Goal: Transaction & Acquisition: Purchase product/service

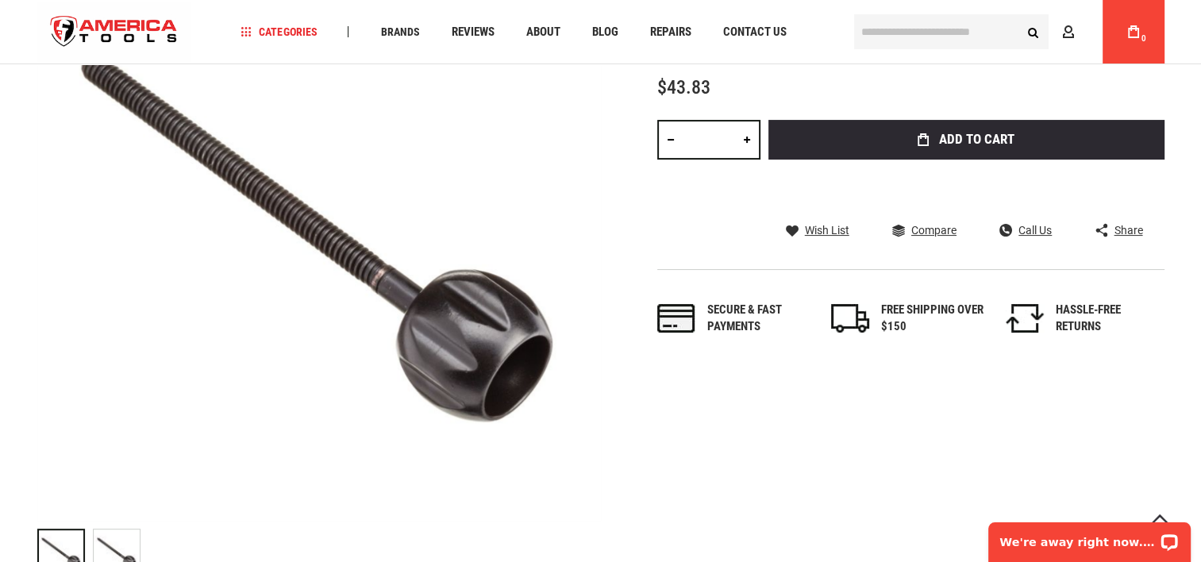
scroll to position [79, 0]
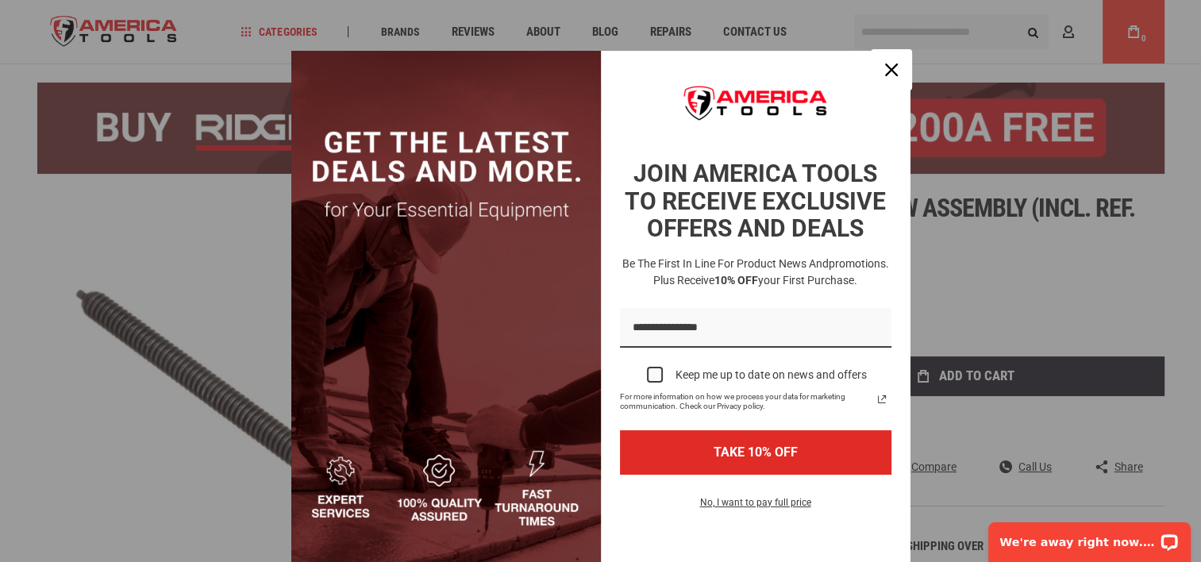
click at [885, 64] on icon "close icon" at bounding box center [891, 70] width 13 height 13
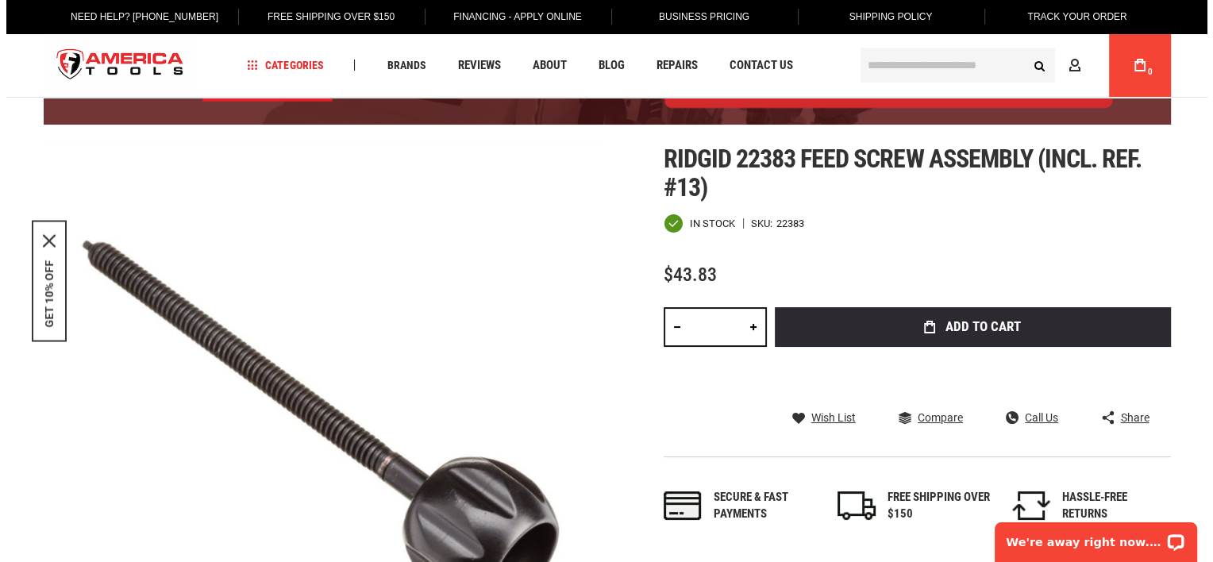
scroll to position [0, 0]
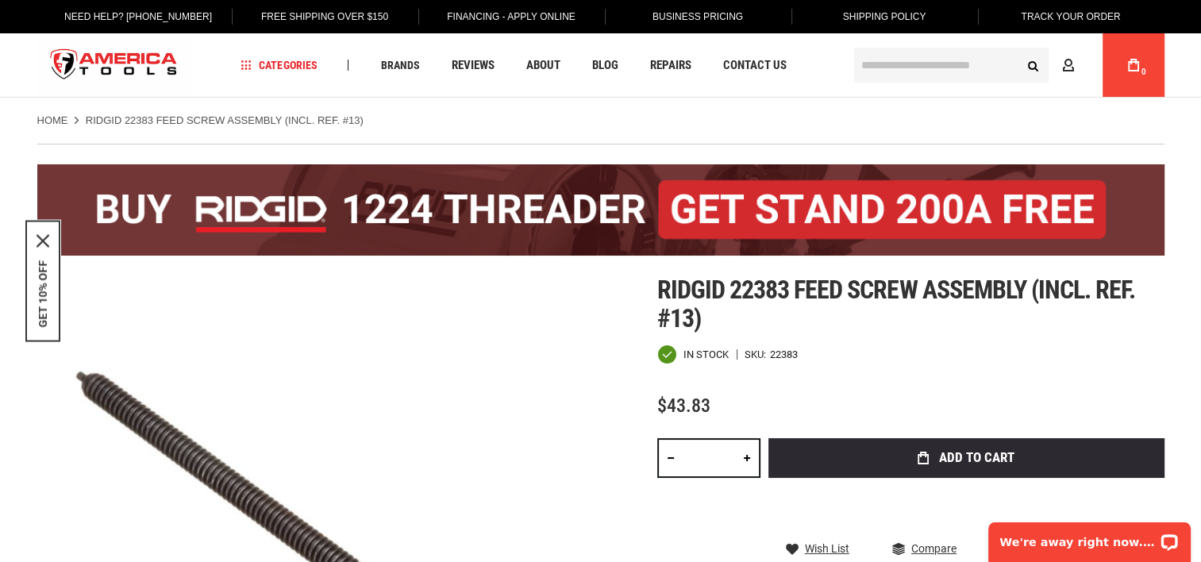
click at [746, 458] on link at bounding box center [747, 458] width 27 height 40
click at [747, 457] on link at bounding box center [747, 458] width 27 height 40
type input "*"
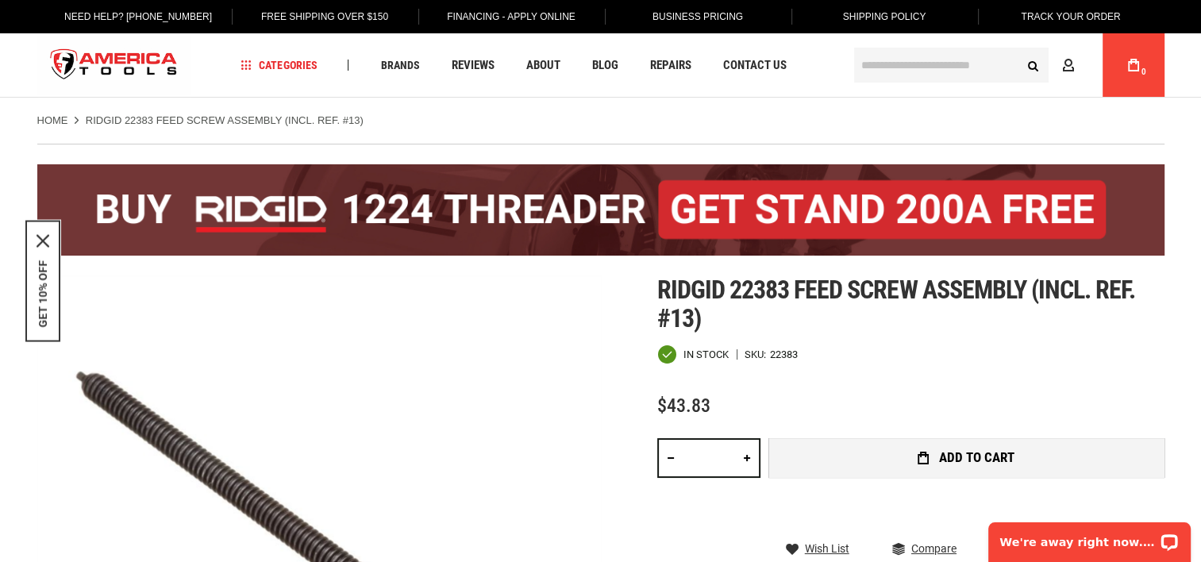
click at [927, 457] on icon "submit" at bounding box center [923, 458] width 11 height 13
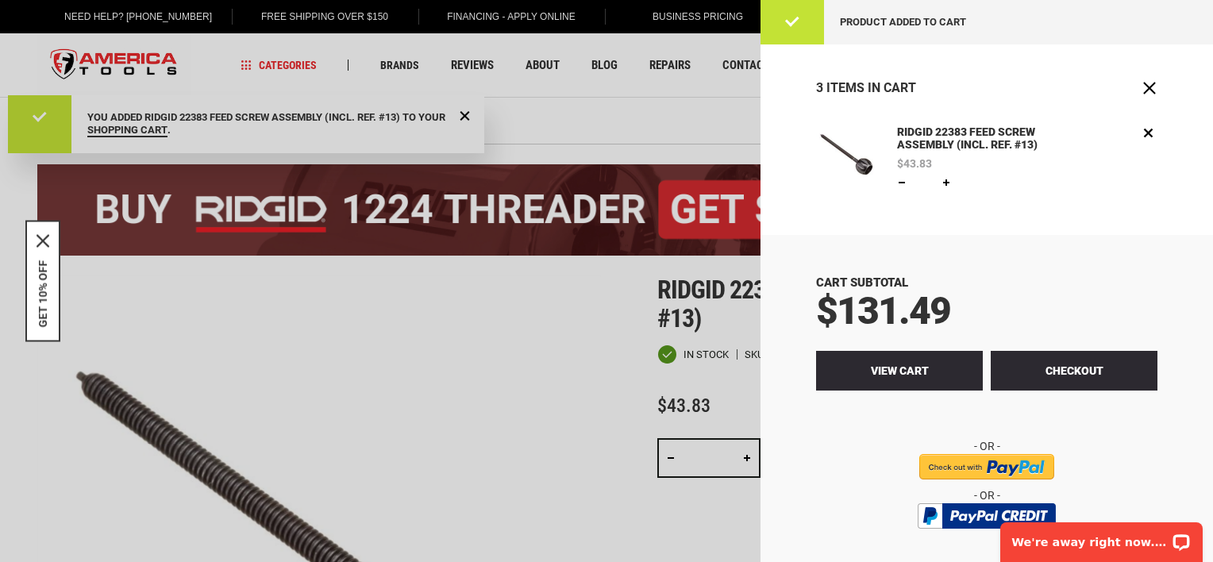
click at [884, 364] on span "View Cart" at bounding box center [900, 370] width 58 height 13
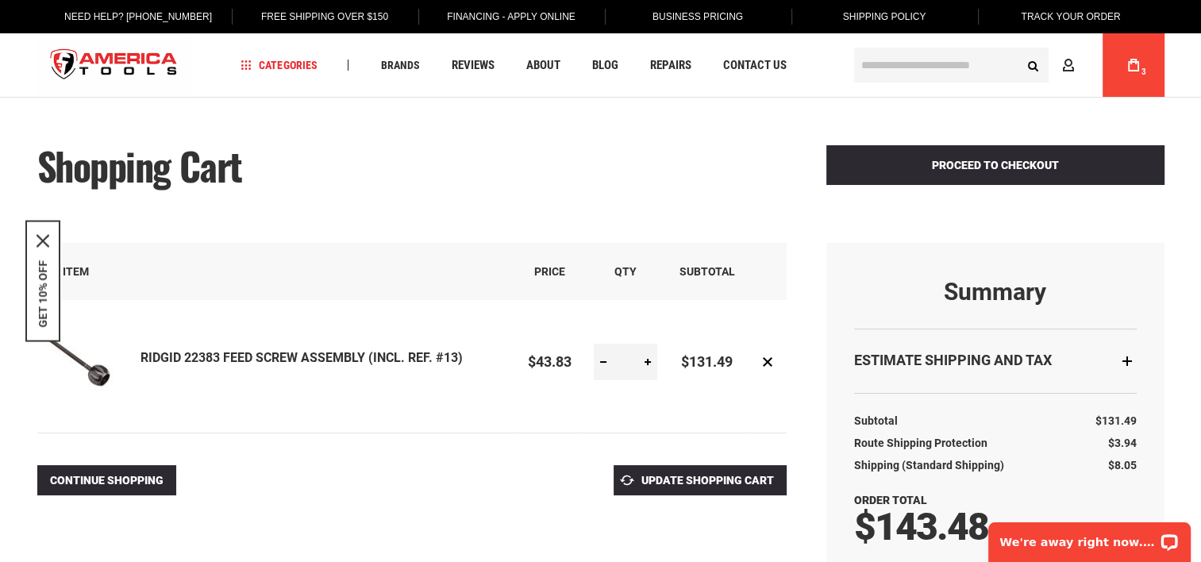
click at [257, 356] on link "RIDGID 22383 FEED SCREW ASSEMBLY (INCL. REF. #13)" at bounding box center [302, 357] width 322 height 15
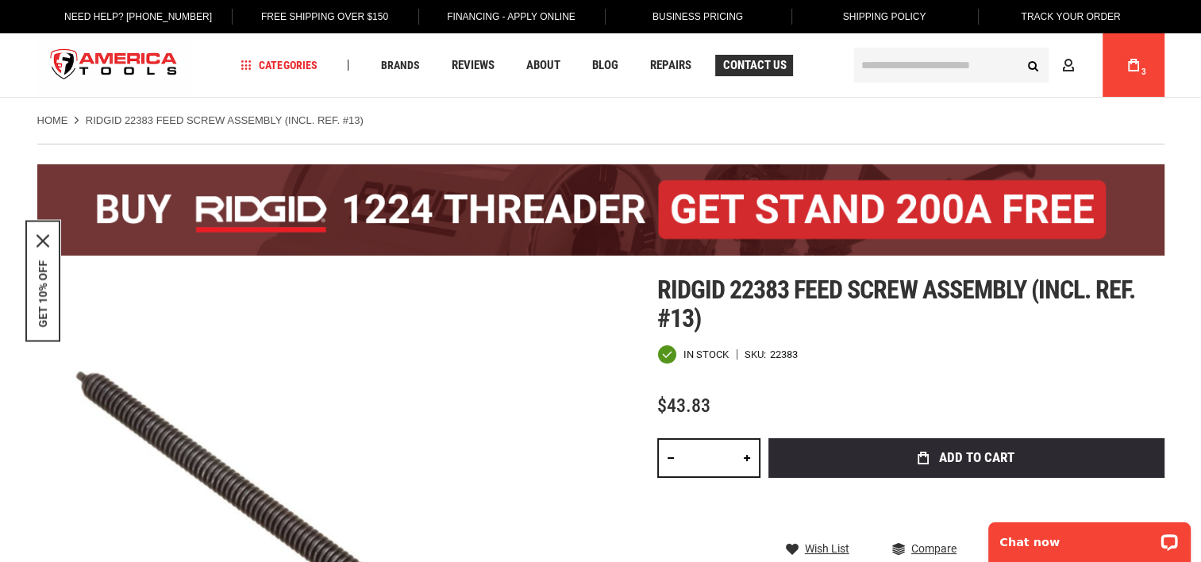
click at [758, 70] on span "Contact Us" at bounding box center [754, 66] width 64 height 12
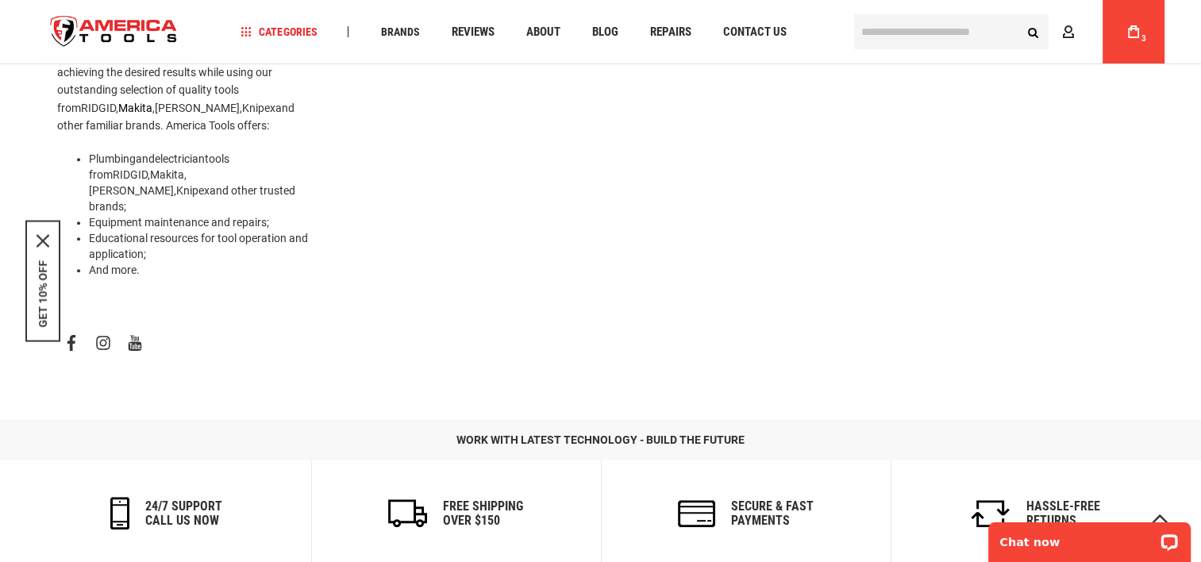
scroll to position [467, 0]
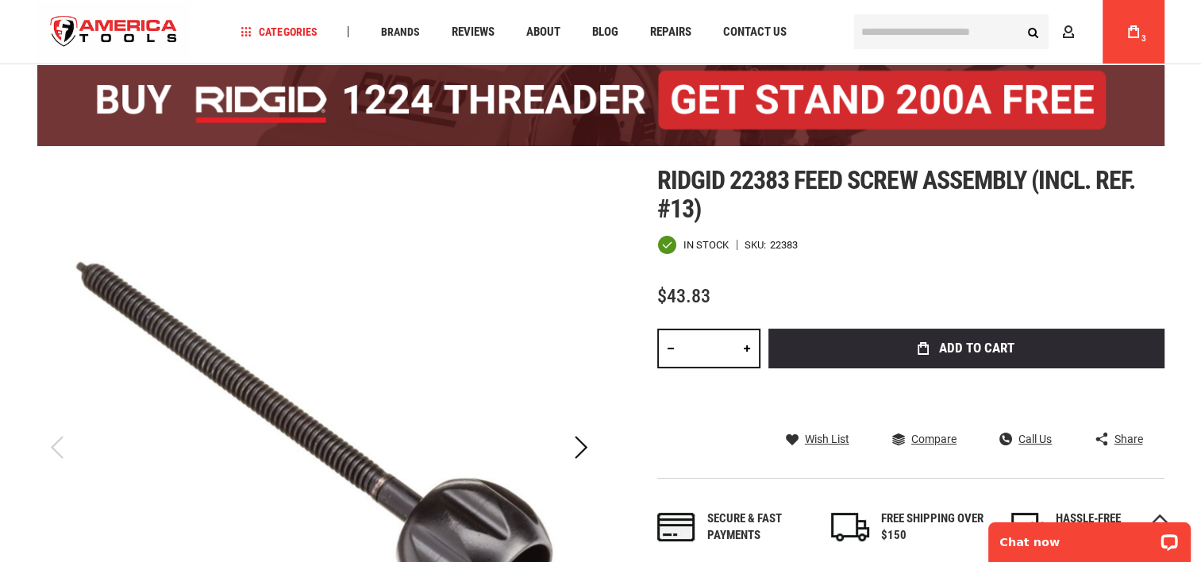
scroll to position [79, 0]
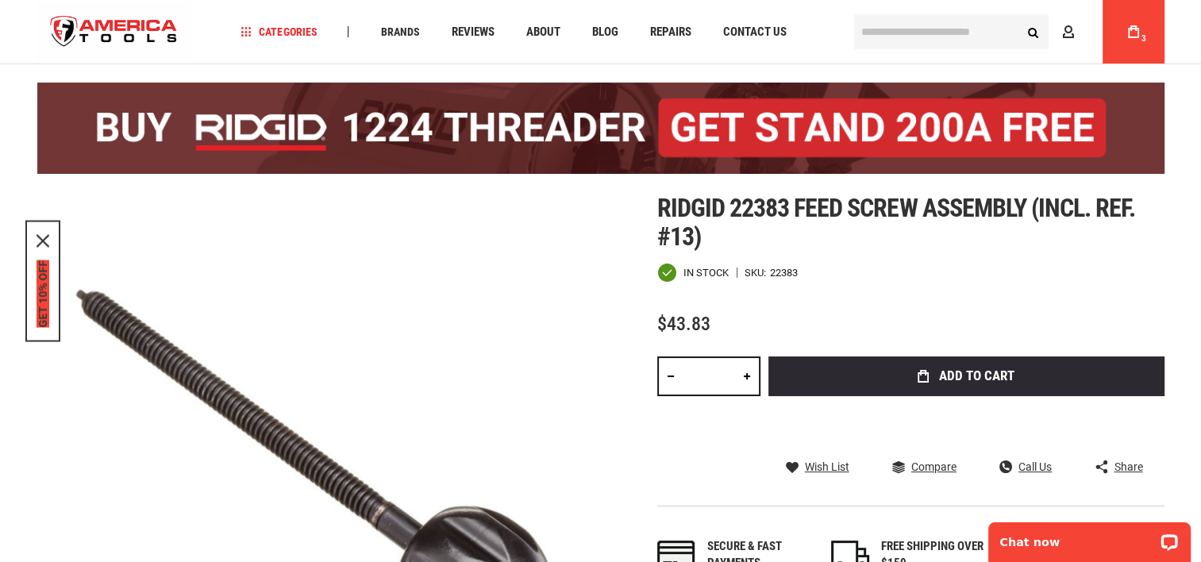
click at [44, 288] on button "GET 10% OFF" at bounding box center [43, 293] width 13 height 67
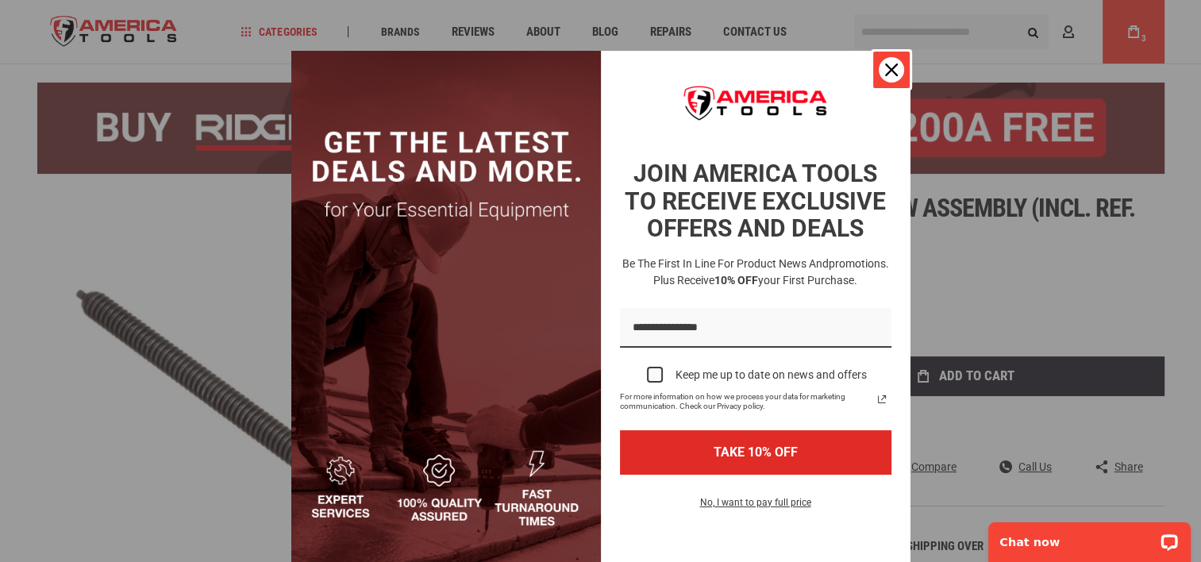
click at [885, 71] on icon "close icon" at bounding box center [891, 70] width 13 height 13
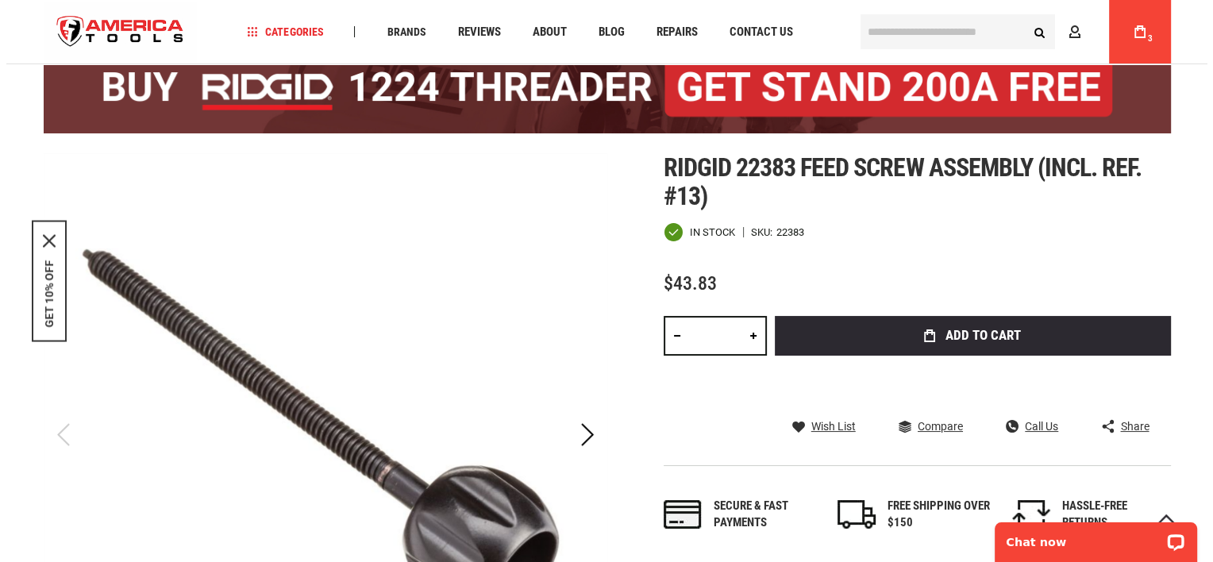
scroll to position [159, 0]
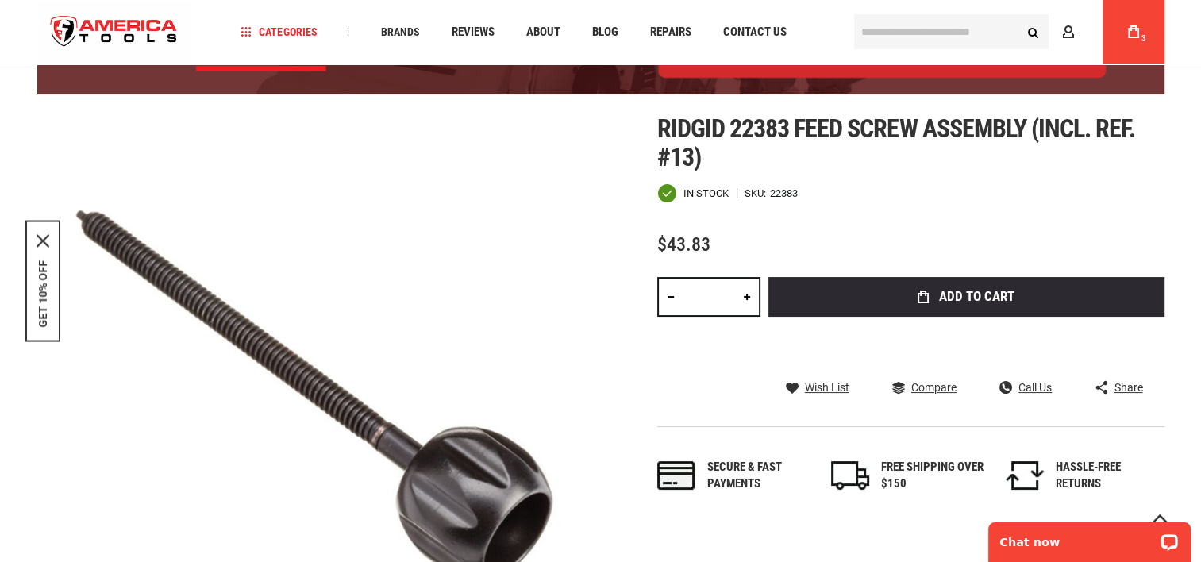
click at [741, 295] on link at bounding box center [747, 297] width 27 height 40
type input "*"
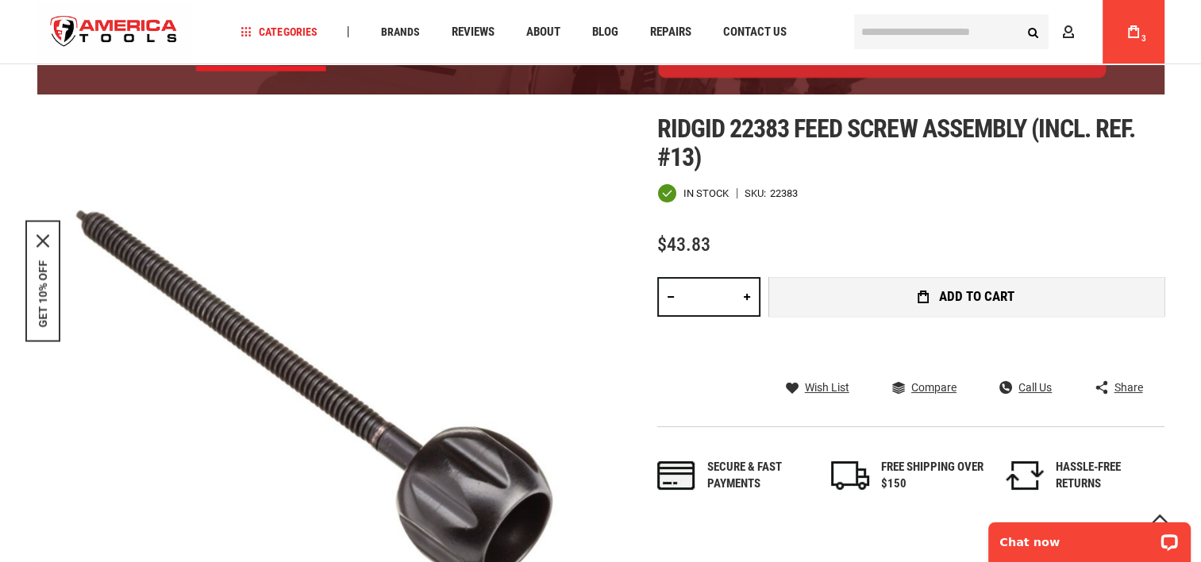
click at [973, 298] on span "Add to Cart" at bounding box center [976, 296] width 75 height 13
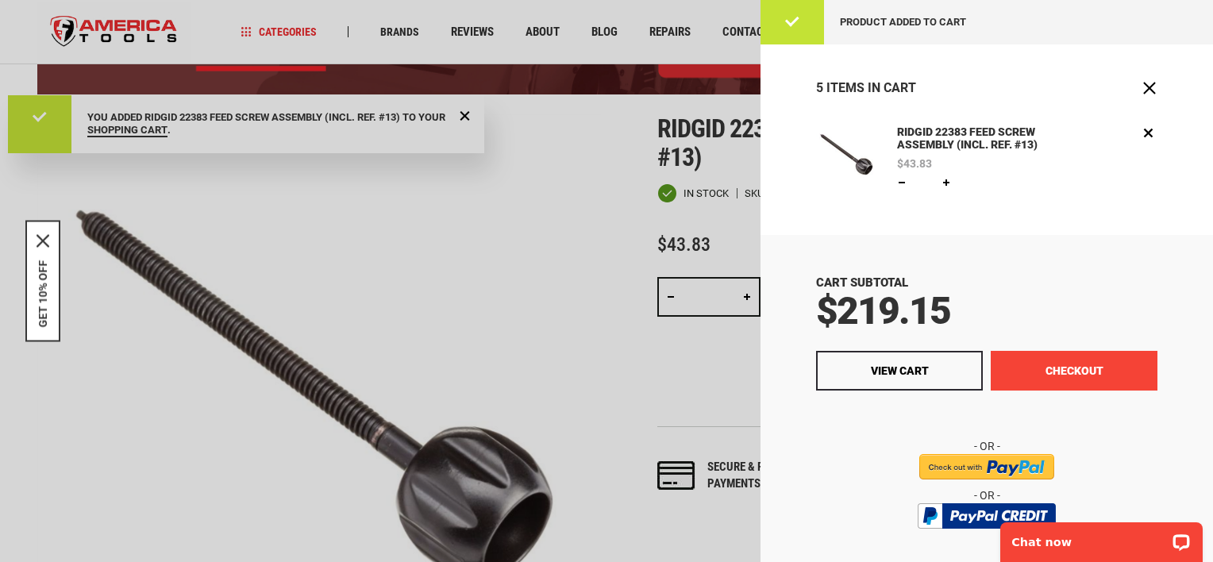
click at [1068, 368] on button "Checkout" at bounding box center [1074, 371] width 167 height 40
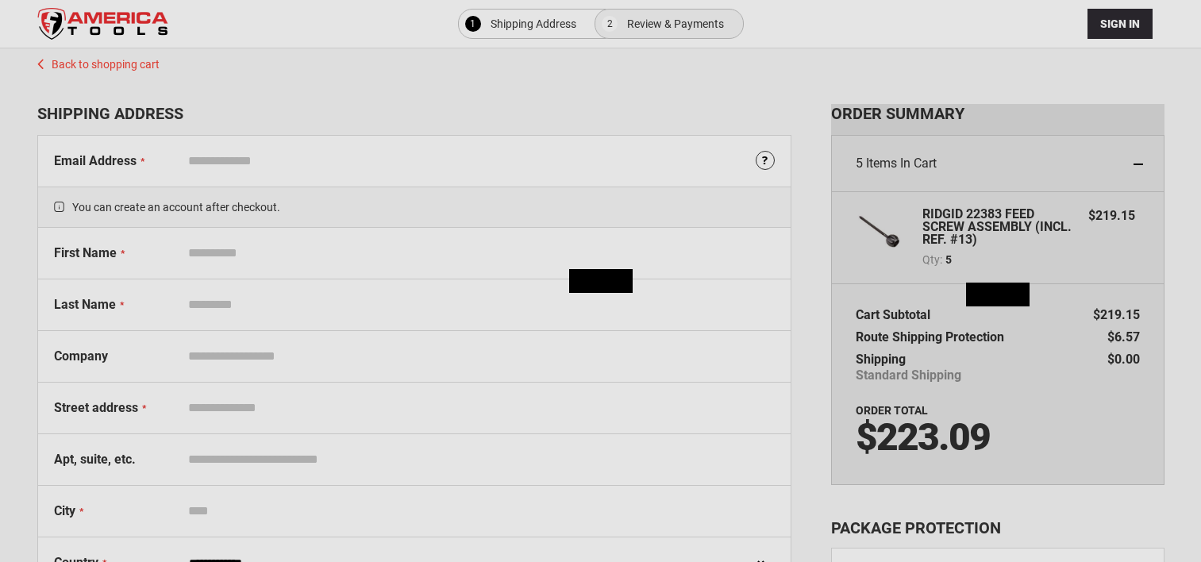
select select "**"
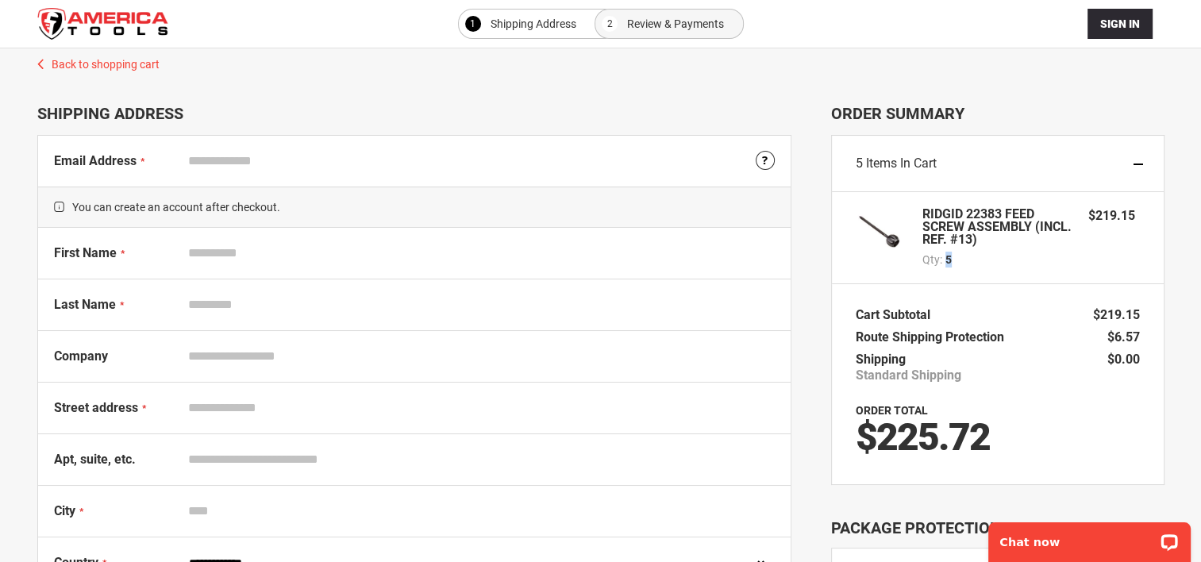
drag, startPoint x: 944, startPoint y: 259, endPoint x: 965, endPoint y: 254, distance: 21.2
click at [965, 254] on div "Qty 5" at bounding box center [997, 260] width 151 height 16
drag, startPoint x: 965, startPoint y: 254, endPoint x: 1142, endPoint y: 161, distance: 199.9
click at [1142, 161] on div "5 Items in Cart" at bounding box center [998, 164] width 332 height 56
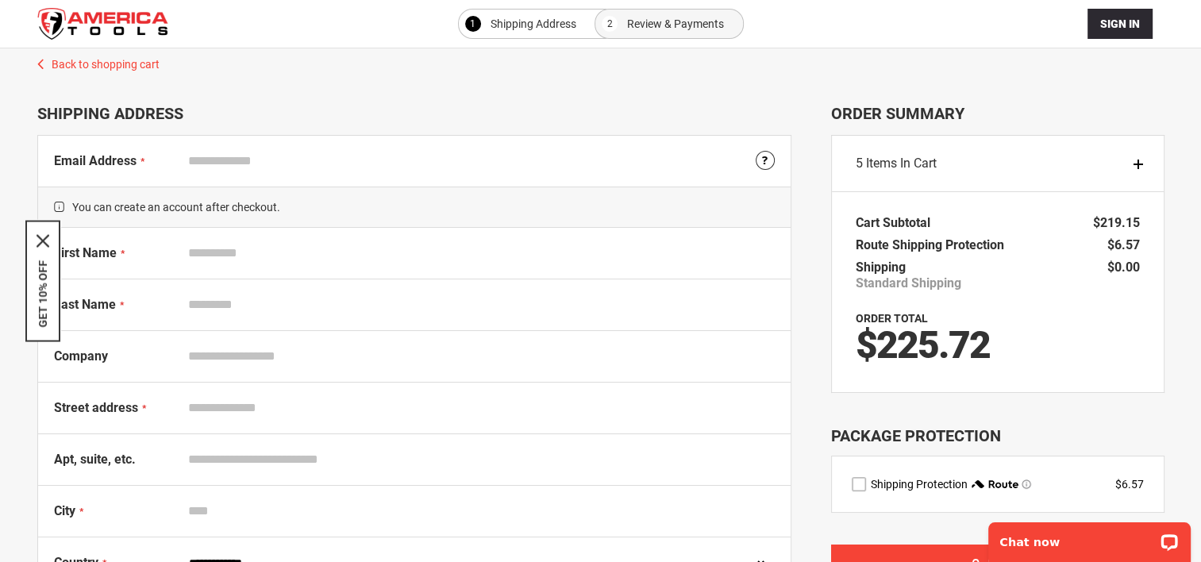
click at [96, 67] on link "Back to shopping cart" at bounding box center [600, 60] width 1159 height 24
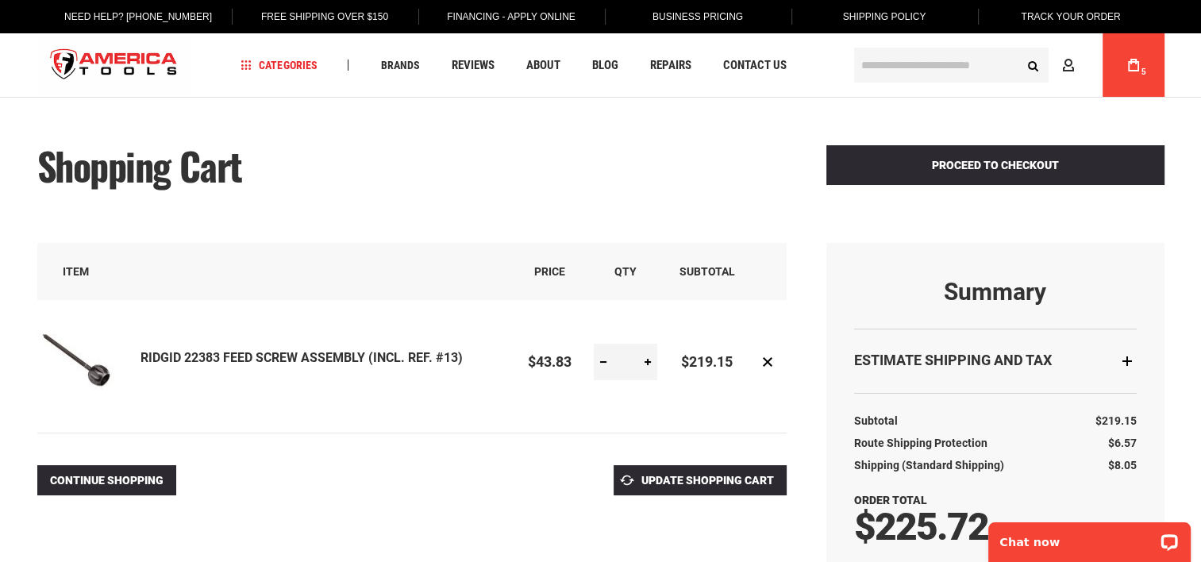
click at [602, 360] on link at bounding box center [603, 362] width 19 height 37
type input "*"
click at [699, 481] on span "Update Shopping Cart" at bounding box center [707, 480] width 133 height 13
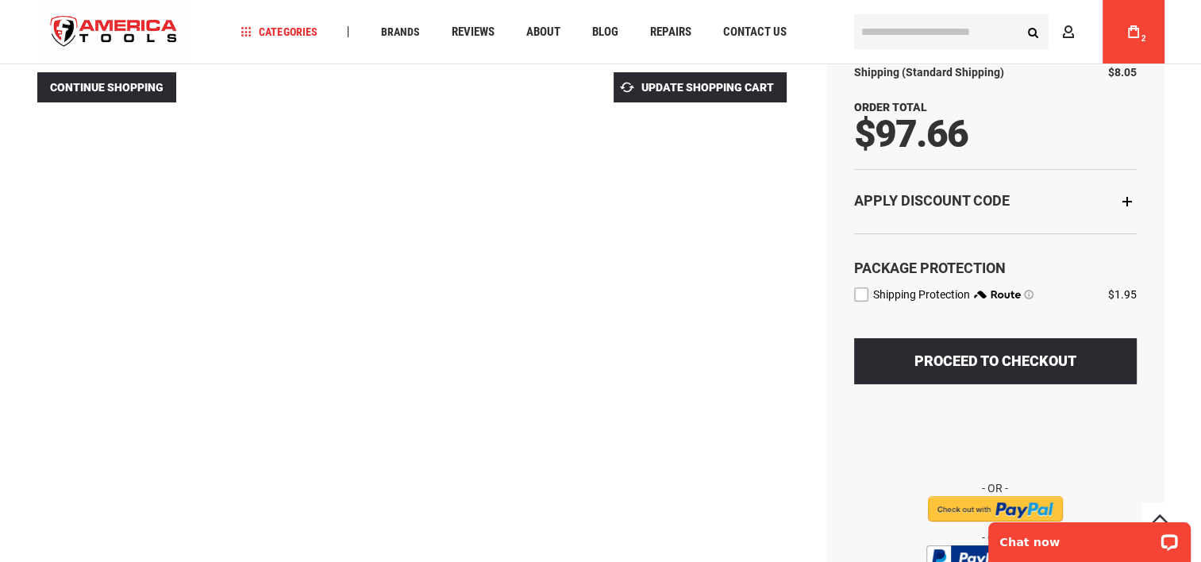
scroll to position [397, 0]
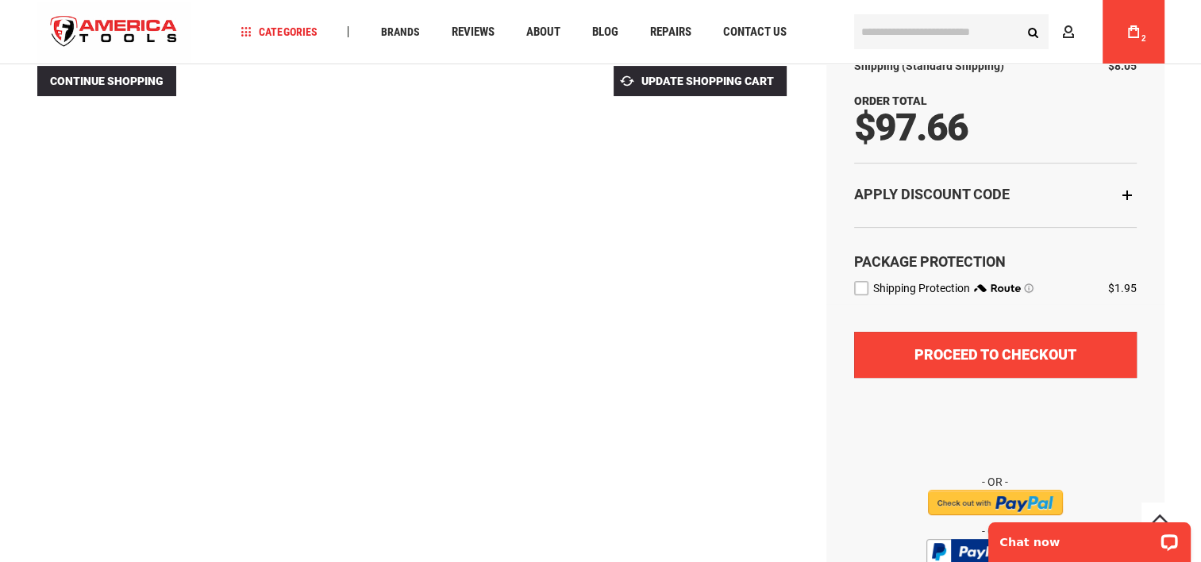
click at [1051, 347] on span "Proceed to Checkout" at bounding box center [996, 354] width 162 height 17
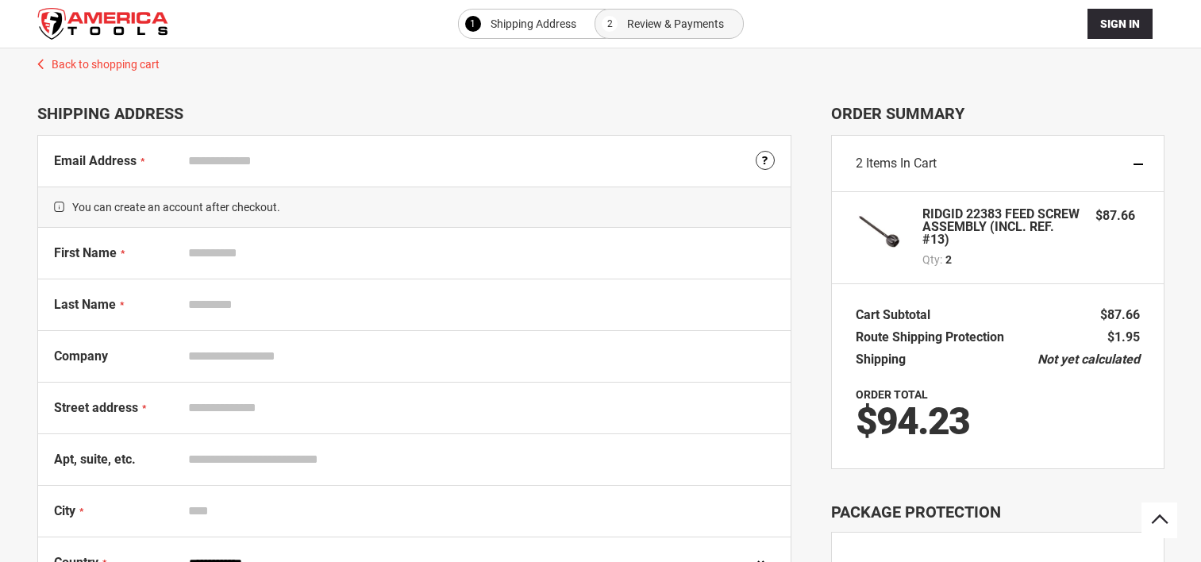
select select "**"
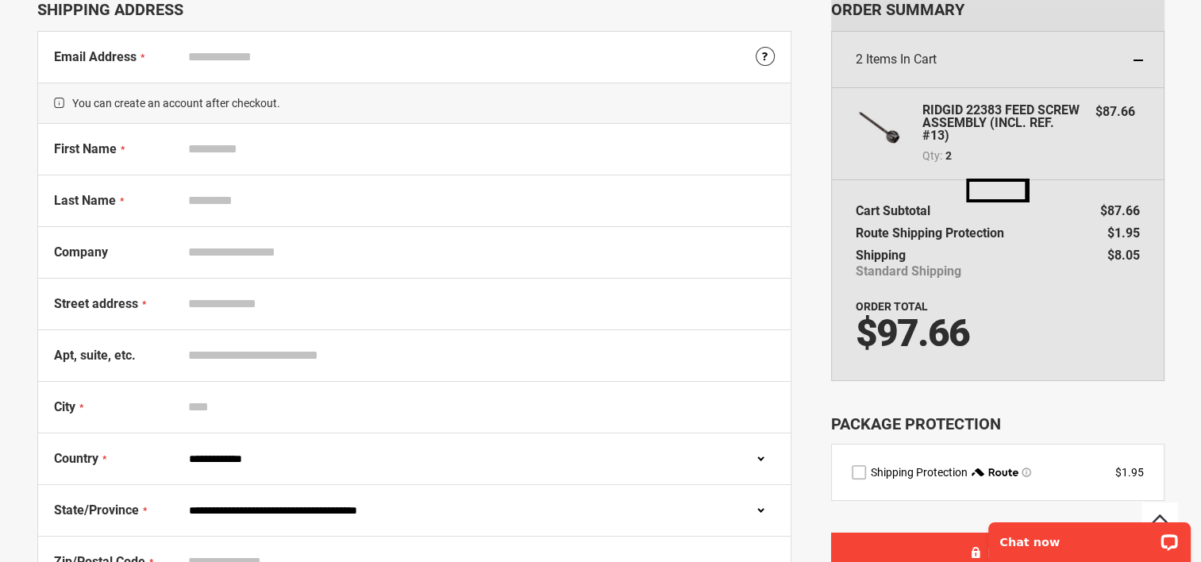
click at [223, 57] on input "Email Address" at bounding box center [478, 57] width 594 height 30
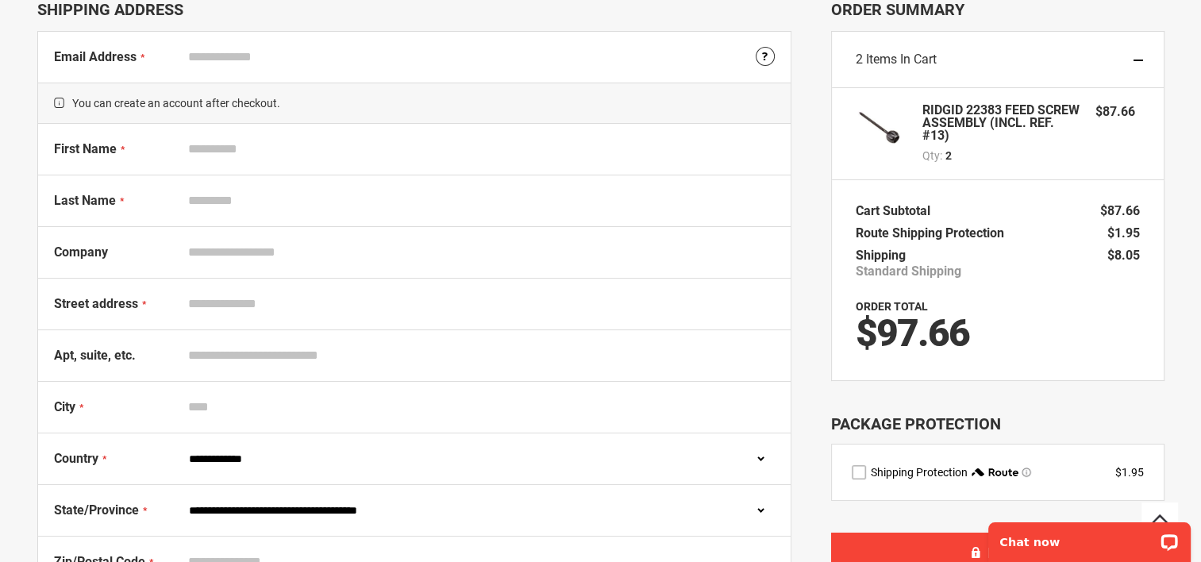
type input "**********"
click at [211, 147] on input "First Name" at bounding box center [478, 149] width 594 height 30
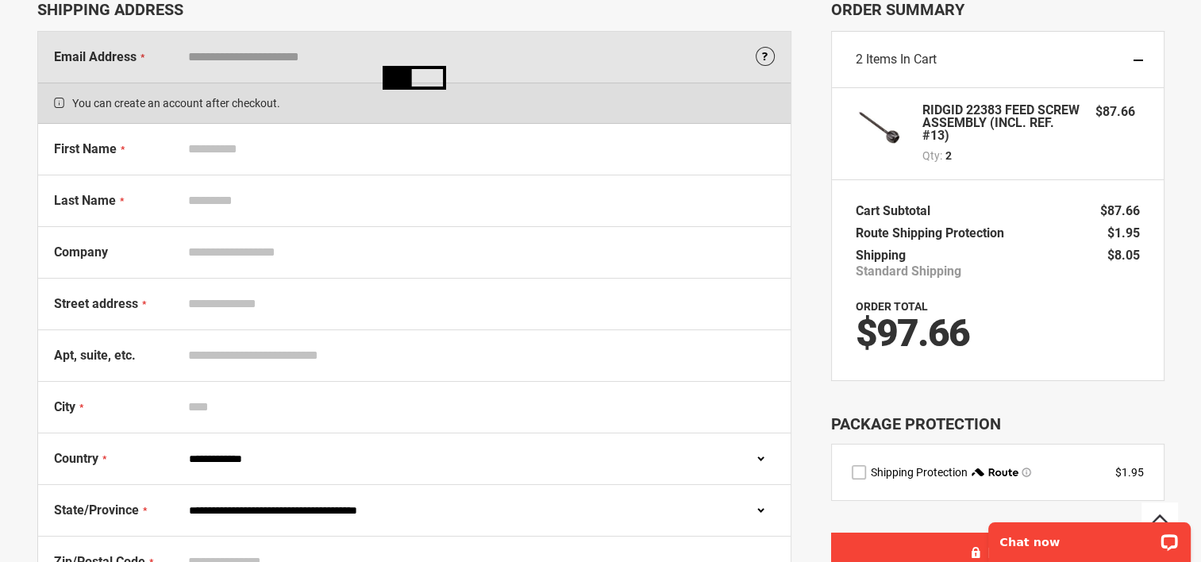
type input "*****"
type input "***"
type input "**********"
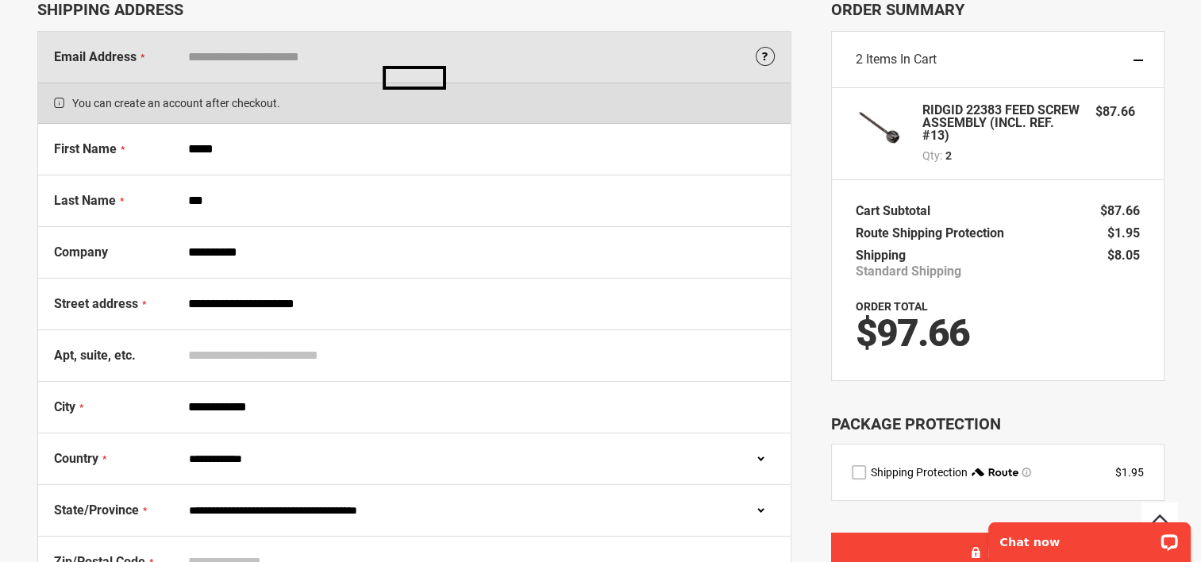
select select "**"
type input "*****"
type input "**********"
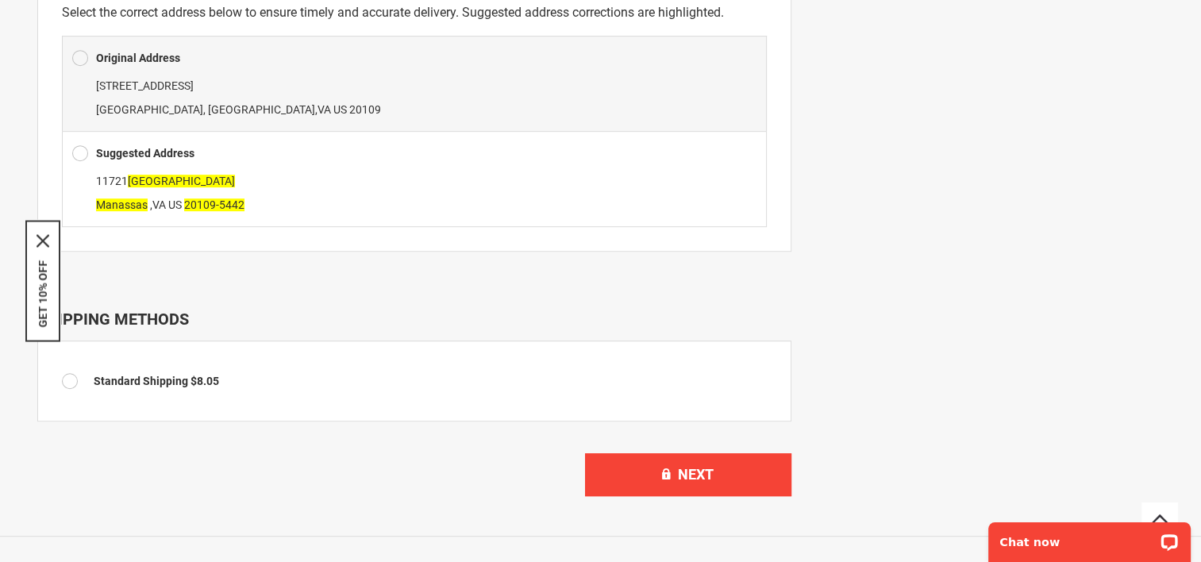
scroll to position [898, 0]
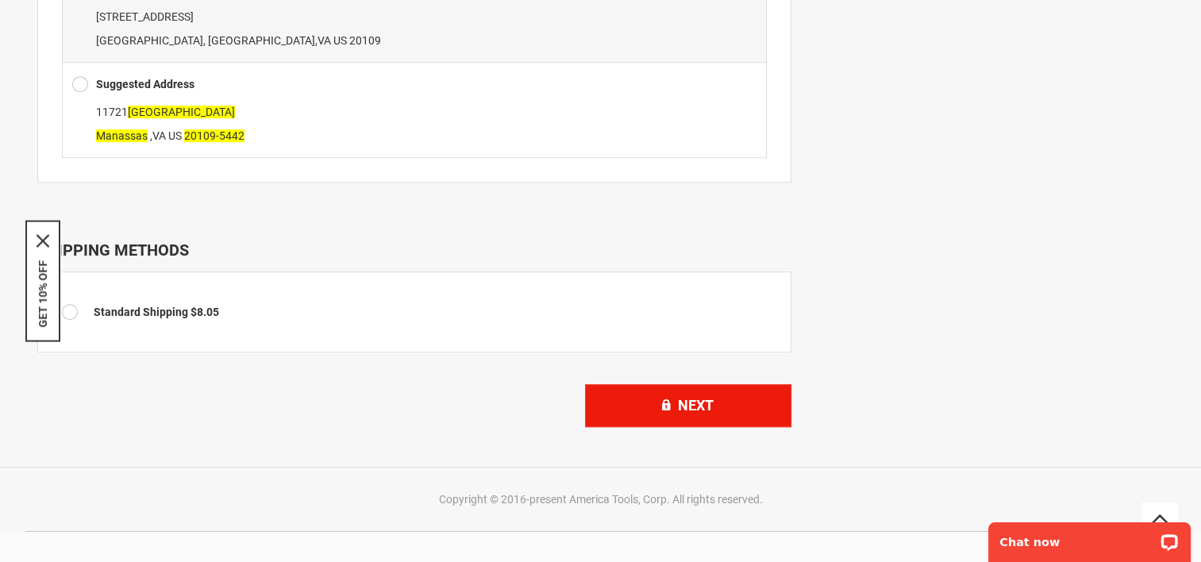
click at [693, 399] on span "Next" at bounding box center [696, 405] width 36 height 17
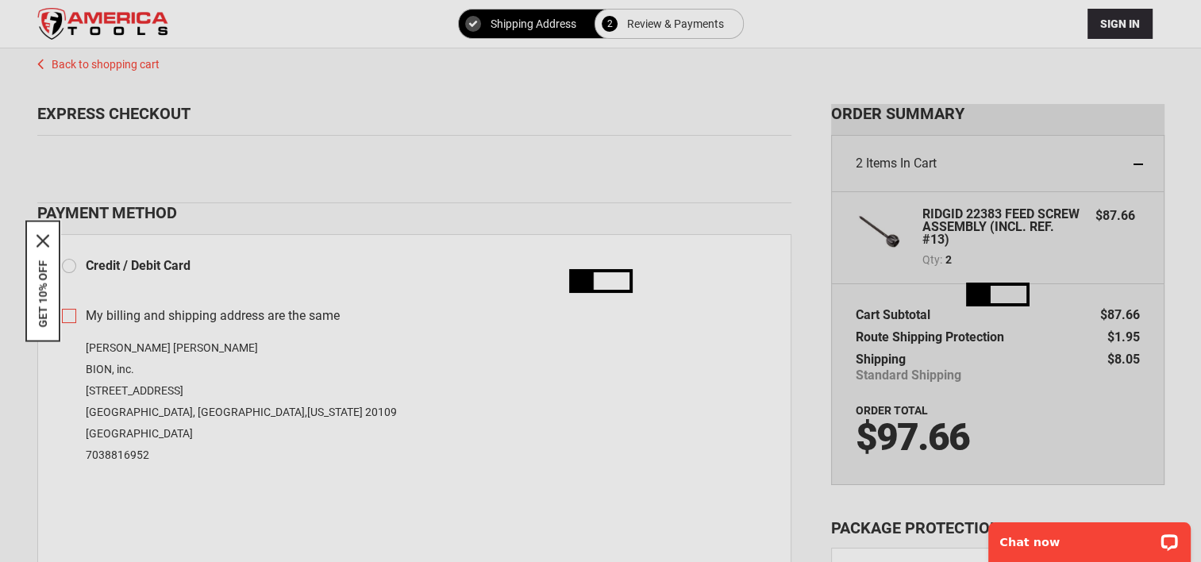
scroll to position [159, 0]
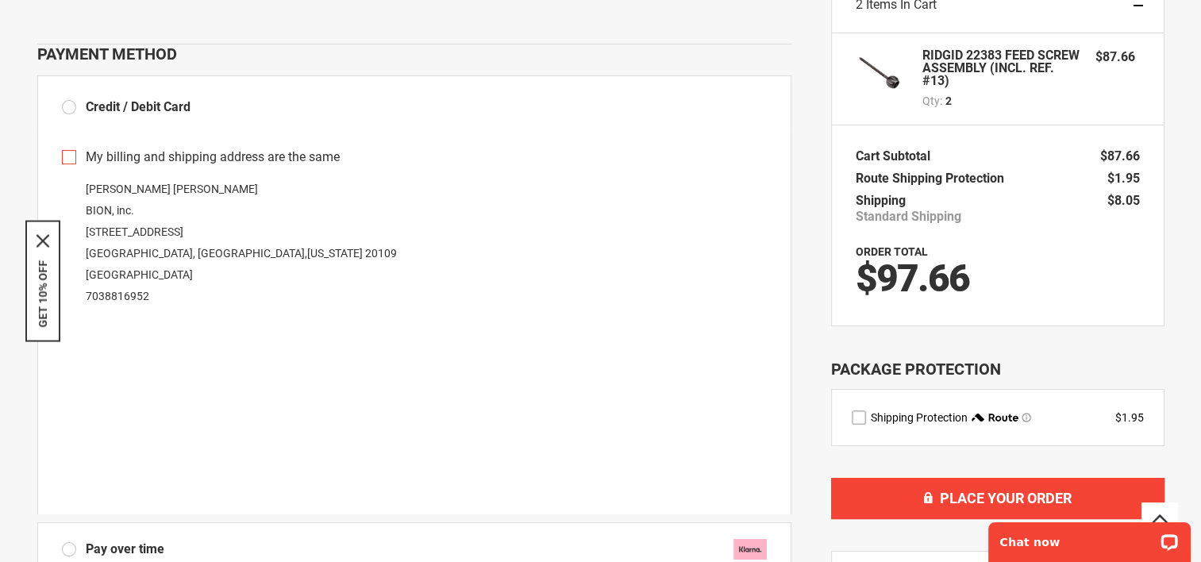
click at [600, 229] on div "BOBBY LEE BION, inc. 11721 PUMP STATION WAY MANASSAS, VA , Virginia 20109 Unite…" at bounding box center [414, 243] width 705 height 129
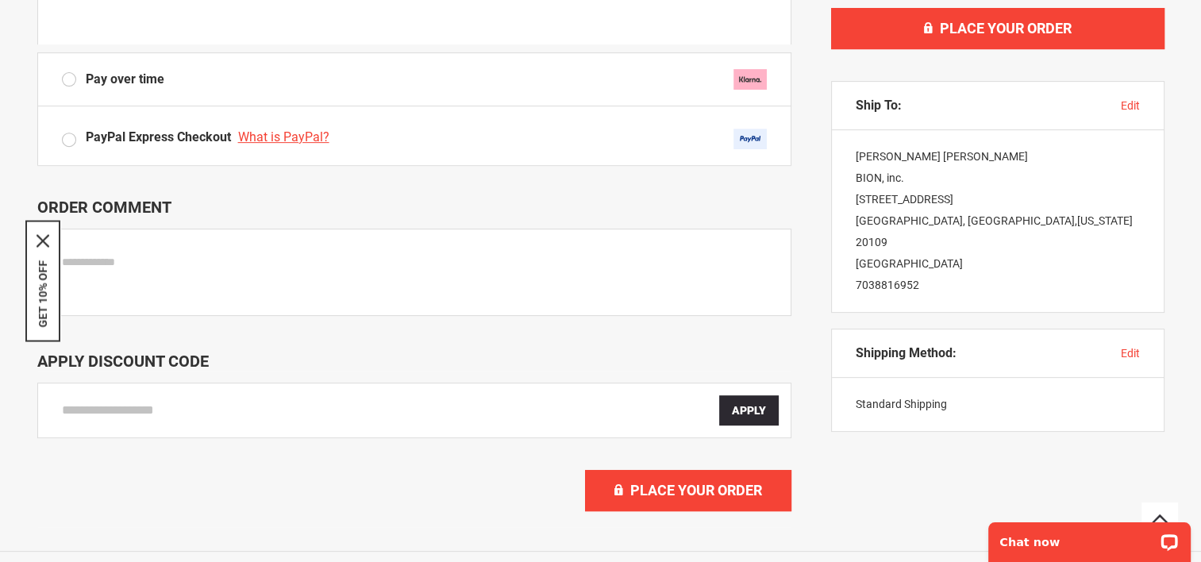
scroll to position [635, 0]
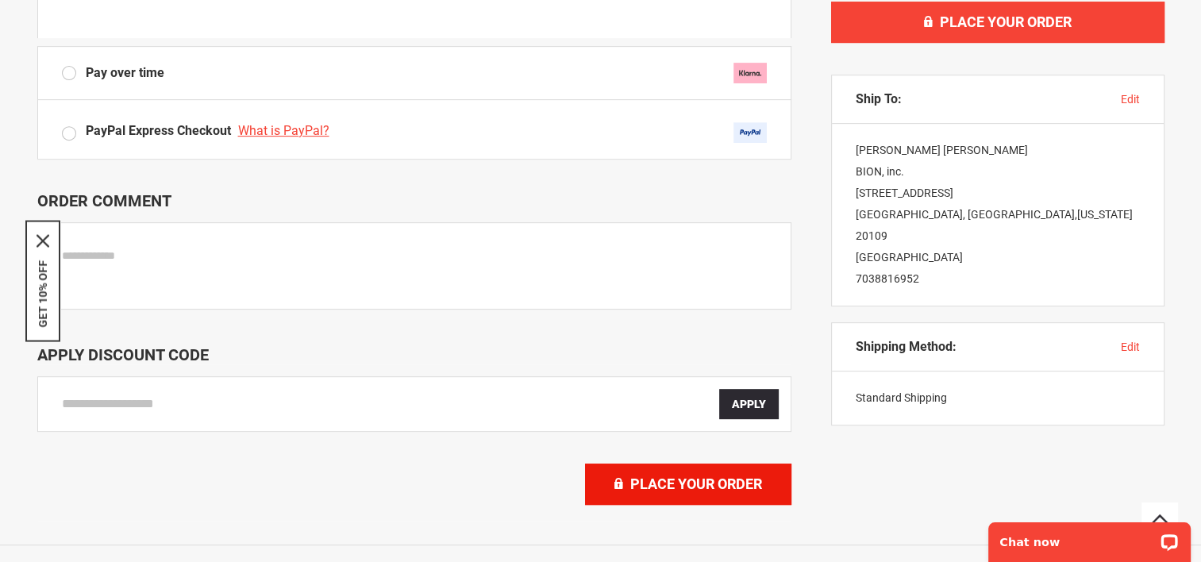
click at [670, 476] on span "Place Your Order" at bounding box center [696, 484] width 132 height 17
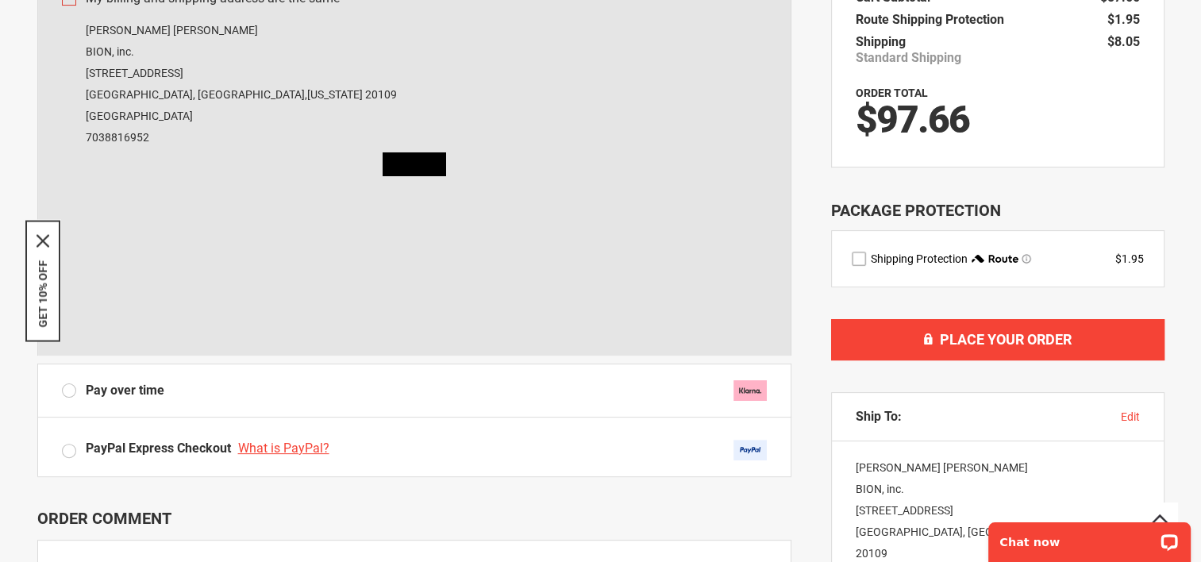
scroll to position [0, 0]
